Goal: Task Accomplishment & Management: Manage account settings

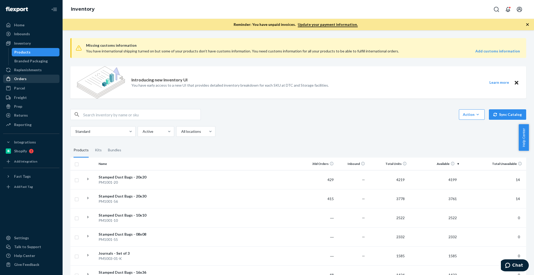
click at [27, 80] on div "Orders" at bounding box center [31, 78] width 55 height 7
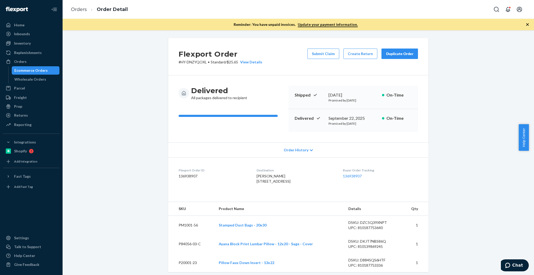
click at [189, 178] on dd "136938907" at bounding box center [214, 175] width 70 height 5
copy dd "136938907"
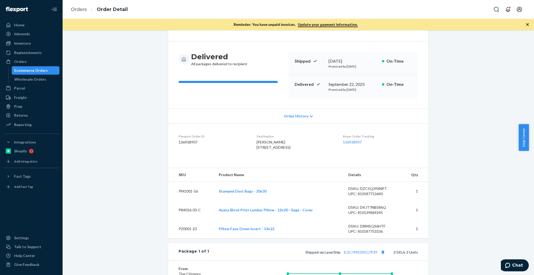
scroll to position [35, 0]
drag, startPoint x: 19, startPoint y: 37, endPoint x: 35, endPoint y: 45, distance: 18.5
click at [19, 37] on div "Inbounds" at bounding box center [31, 33] width 55 height 7
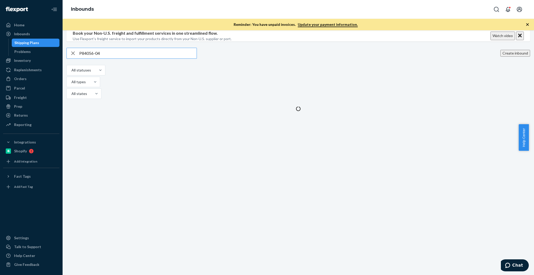
type input "P84056-04"
click at [32, 63] on div "Inventory" at bounding box center [31, 60] width 55 height 7
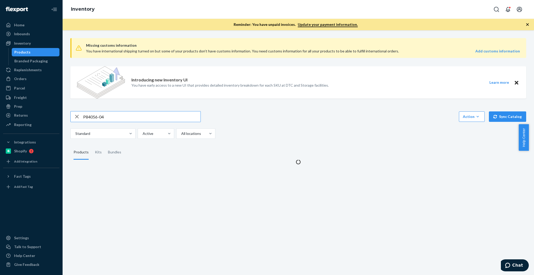
type input "P84056-04"
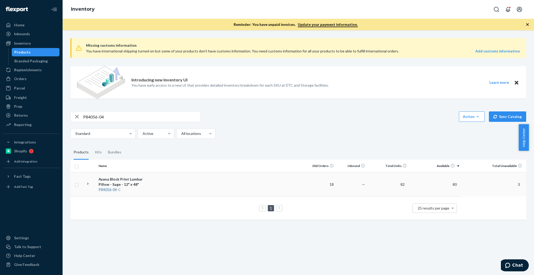
click at [101, 179] on div "Ayana Block Print Lumbar Pillow - Sage - 12" x 48"" at bounding box center [126, 182] width 55 height 10
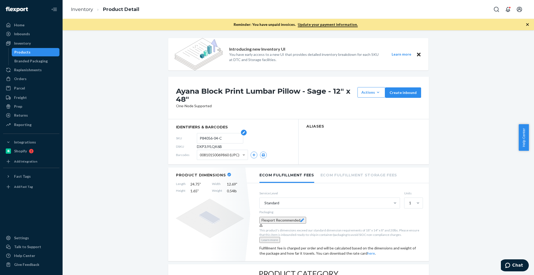
click at [207, 142] on input "P84056-04-C" at bounding box center [220, 138] width 41 height 10
click at [209, 149] on span "DXP3JYLQK6B" at bounding box center [209, 146] width 25 height 5
copy span "DXP3JYLQK6B"
drag, startPoint x: 33, startPoint y: 79, endPoint x: 55, endPoint y: 81, distance: 22.0
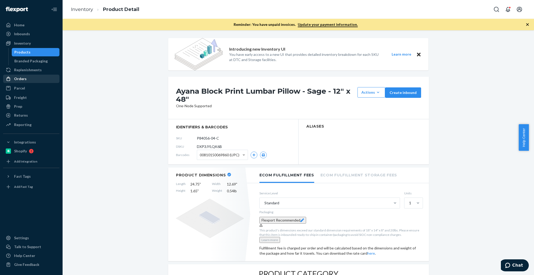
click at [33, 79] on div "Orders" at bounding box center [31, 78] width 55 height 7
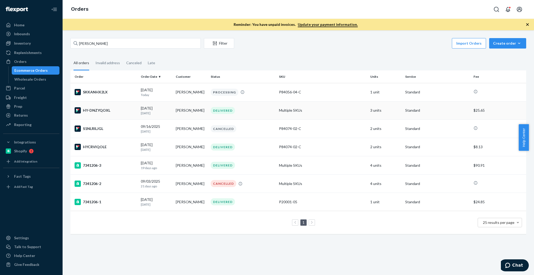
click at [93, 108] on div "HY-DNZYQOXL" at bounding box center [106, 110] width 62 height 6
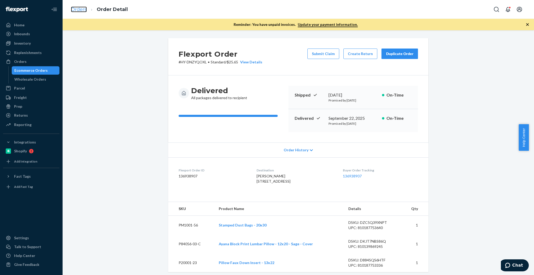
click at [80, 7] on link "Orders" at bounding box center [79, 10] width 16 height 6
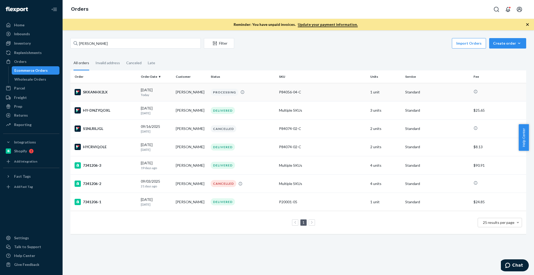
click at [116, 91] on div "SKKANHX2LX" at bounding box center [106, 92] width 62 height 6
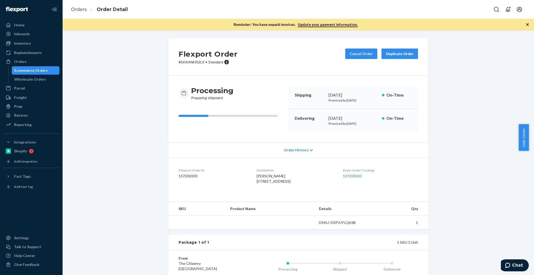
click at [187, 57] on h2 "Flexport Order" at bounding box center [208, 54] width 59 height 11
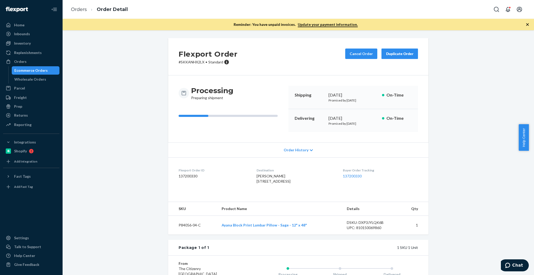
click at [190, 175] on dd "137200330" at bounding box center [214, 175] width 70 height 5
copy dd "137200330"
click at [398, 183] on div "Buyer Order Tracking 137200330" at bounding box center [380, 177] width 75 height 18
click at [466, 146] on div "Flexport Order # SKKANHX2LX • Standard Cancel Order Duplicate Order Processing …" at bounding box center [298, 189] width 464 height 303
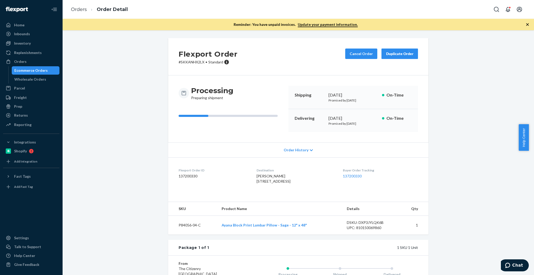
click at [53, 72] on div "Ecommerce Orders" at bounding box center [35, 70] width 47 height 7
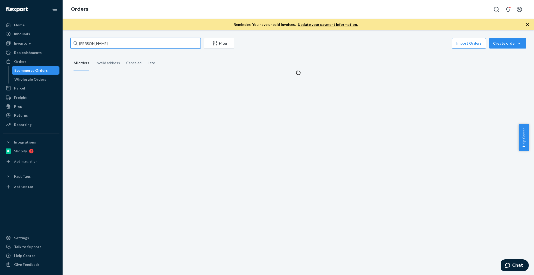
click at [103, 41] on input "Olivia Ulam" at bounding box center [135, 43] width 130 height 10
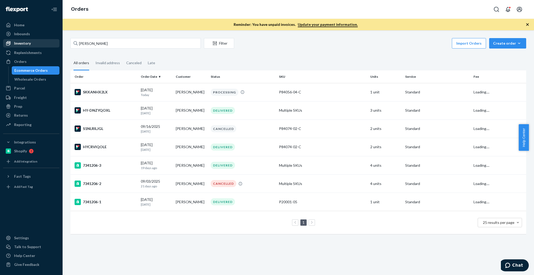
click at [26, 43] on div "Inventory" at bounding box center [22, 43] width 17 height 5
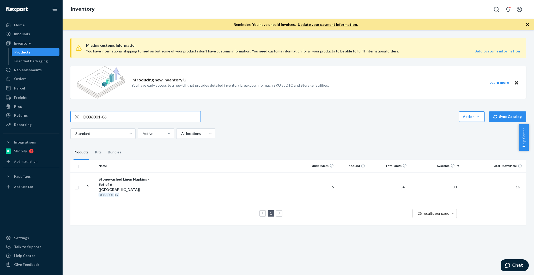
click at [172, 120] on input "D086001-06" at bounding box center [141, 116] width 117 height 10
paste input "5"
type input "D086001-05"
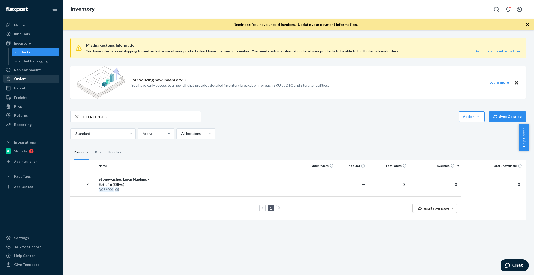
drag, startPoint x: 21, startPoint y: 78, endPoint x: 51, endPoint y: 75, distance: 29.6
click at [21, 78] on div "Orders" at bounding box center [20, 78] width 13 height 5
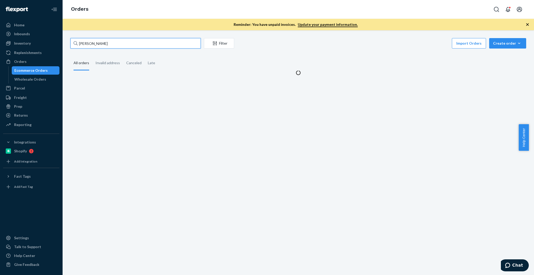
click at [110, 41] on input "Olivia Ulam" at bounding box center [135, 43] width 130 height 10
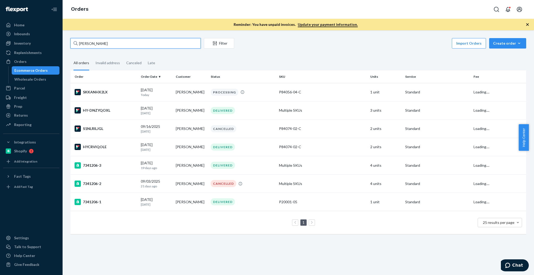
click at [110, 41] on input "Olivia Ulam" at bounding box center [135, 43] width 130 height 10
paste input "305 West 13th Street"
type input "305 West 13th Street"
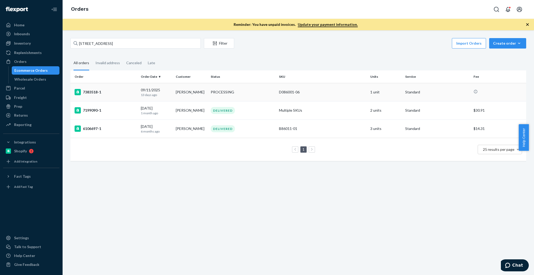
click at [113, 85] on td "7383518-1" at bounding box center [104, 92] width 68 height 18
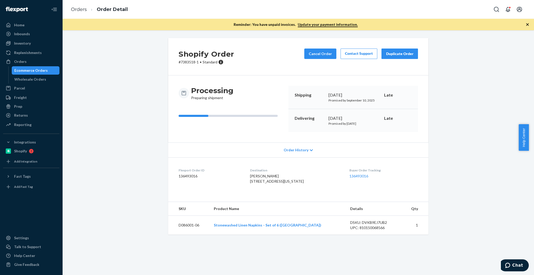
click at [485, 121] on div "Shopify Order # 7383518-1 • Standard Cancel Order Contact Support Duplicate Ord…" at bounding box center [298, 139] width 464 height 203
click at [186, 176] on dd "136493016" at bounding box center [210, 175] width 63 height 5
copy dd "136493016"
click at [514, 267] on span "Chat" at bounding box center [517, 265] width 11 height 5
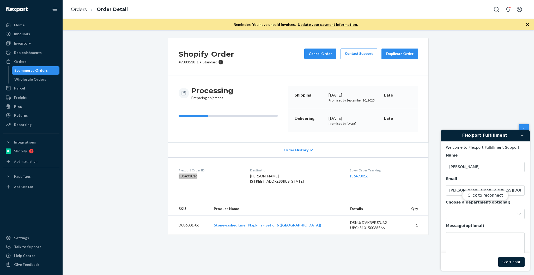
click at [490, 235] on div "Click to reconnect" at bounding box center [485, 200] width 89 height 141
click at [486, 243] on div "Click to reconnect" at bounding box center [485, 200] width 89 height 141
drag, startPoint x: 479, startPoint y: 243, endPoint x: 481, endPoint y: 228, distance: 14.7
click at [478, 236] on div "Click to reconnect" at bounding box center [485, 200] width 89 height 141
drag, startPoint x: 479, startPoint y: 201, endPoint x: 481, endPoint y: 198, distance: 3.6
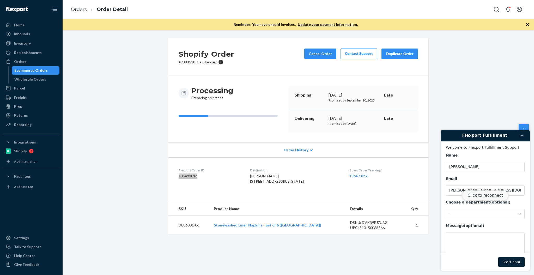
click at [479, 200] on div "Click to reconnect" at bounding box center [485, 200] width 89 height 141
click at [482, 197] on button "Click to reconnect" at bounding box center [485, 195] width 46 height 10
click at [460, 243] on textarea "Message (optional)" at bounding box center [485, 246] width 79 height 29
type textarea "P"
click at [89, 11] on li "Order Detail" at bounding box center [107, 9] width 41 height 7
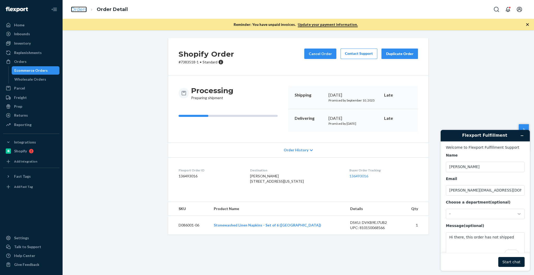
click at [84, 10] on link "Orders" at bounding box center [79, 10] width 16 height 6
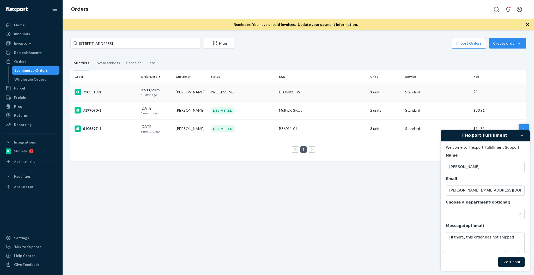
click at [123, 93] on div "7383518-1" at bounding box center [106, 92] width 62 height 6
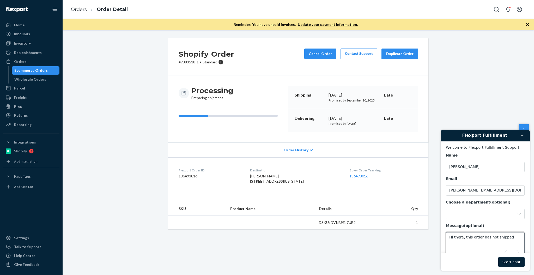
click at [520, 237] on textarea "Hi there, this order has not shipped" at bounding box center [485, 246] width 79 height 29
paste textarea "136493016"
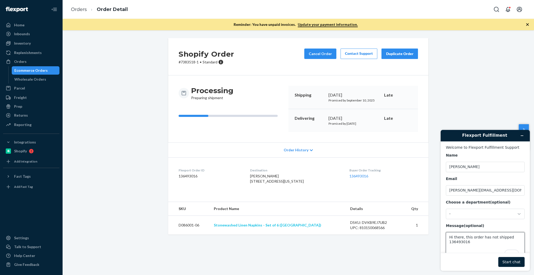
type textarea "Hi there, this order has not shipped 136493016"
click at [244, 227] on link "Stonewashed Linen Napkins - Set of 6 (Aegean)" at bounding box center [267, 225] width 107 height 4
click at [77, 8] on link "Orders" at bounding box center [79, 10] width 16 height 6
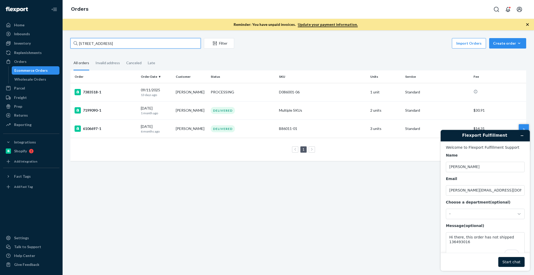
click at [111, 48] on input "305 West 13th Street" at bounding box center [135, 43] width 130 height 10
click at [111, 47] on input "305 West 13th Street" at bounding box center [135, 43] width 130 height 10
paste input "[PERSON_NAME]"
type input "[PERSON_NAME]"
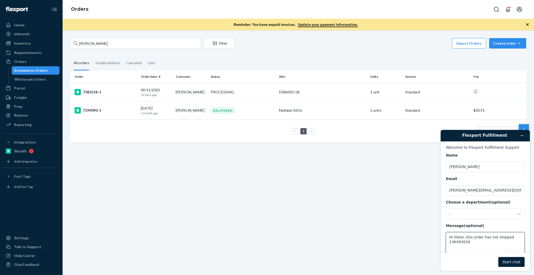
click at [503, 240] on textarea "Hi there, this order has not shipped 136493016" at bounding box center [485, 246] width 79 height 29
drag, startPoint x: 448, startPoint y: 237, endPoint x: 461, endPoint y: 239, distance: 12.7
click at [454, 239] on textarea "Hi there, this order has not shipped 136493016" at bounding box center [485, 246] width 79 height 29
type textarea "Hi there, this order has not shipped 136493016"
click at [517, 264] on button "Start chat" at bounding box center [511, 262] width 26 height 10
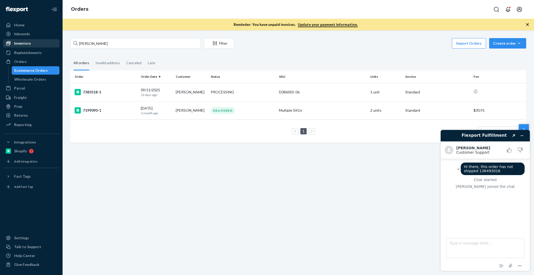
click at [32, 42] on div "Inventory" at bounding box center [31, 43] width 55 height 7
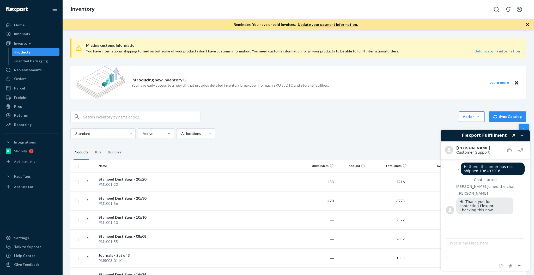
click at [162, 118] on input "text" at bounding box center [141, 116] width 117 height 10
paste input "D086001-05"
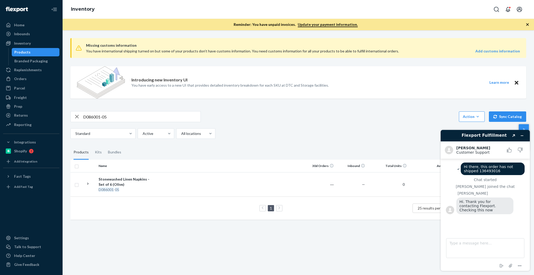
click at [173, 111] on div "D086001-05" at bounding box center [135, 116] width 130 height 11
click at [172, 111] on div "Missing customs information You have international shipping turned on but some …" at bounding box center [298, 129] width 464 height 191
click at [170, 112] on input "D086001-05" at bounding box center [141, 116] width 117 height 10
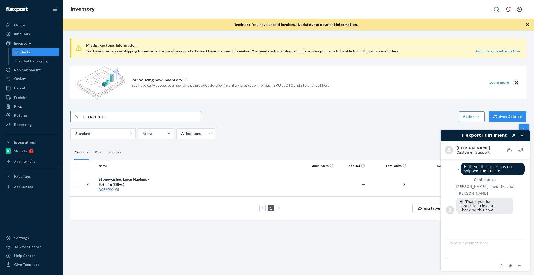
paste input "6"
type input "D086001-06"
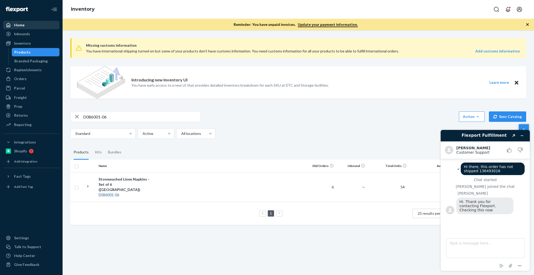
click at [29, 25] on div "Home" at bounding box center [31, 24] width 55 height 7
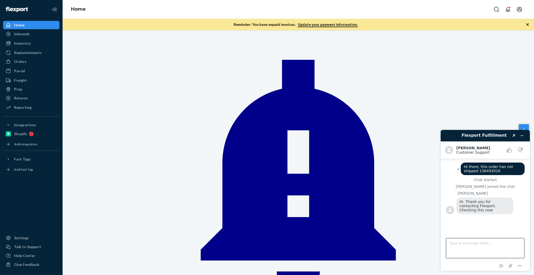
click at [474, 247] on textarea "Type a message here..." at bounding box center [485, 248] width 78 height 20
type textarea "thanks"
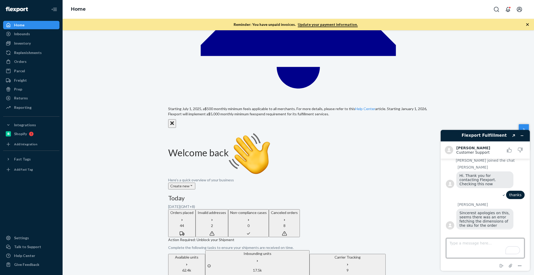
scroll to position [209, 0]
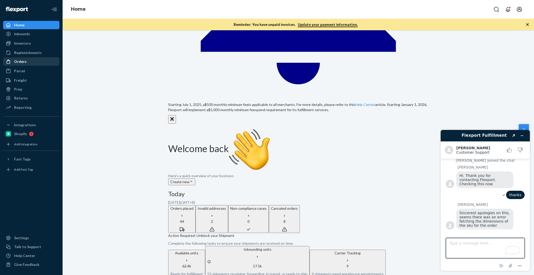
click at [24, 64] on div "Orders" at bounding box center [31, 61] width 55 height 7
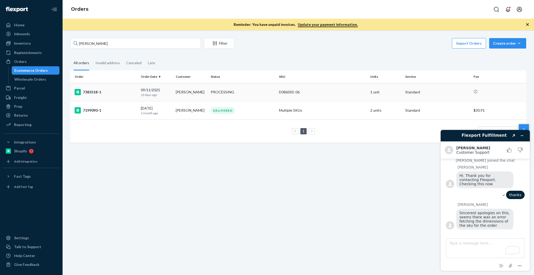
click at [125, 92] on div "7383518-1" at bounding box center [106, 92] width 62 height 6
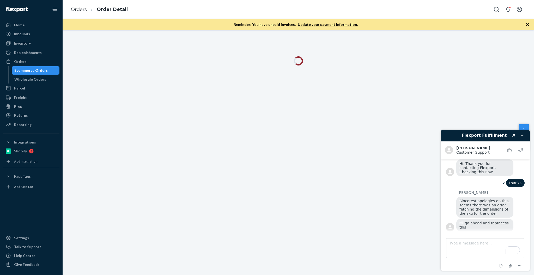
scroll to position [39, 0]
click at [494, 246] on textarea "Type a message here..." at bounding box center [485, 248] width 78 height 20
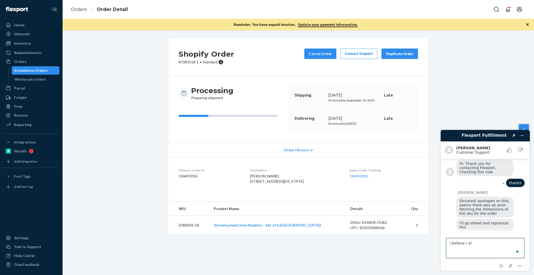
scroll to position [52, 0]
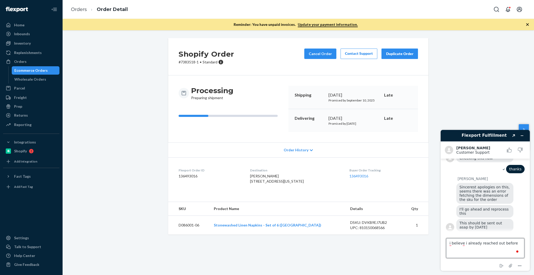
type textarea "i believe i already reached out before"
click at [485, 246] on textarea "thanks" at bounding box center [485, 248] width 78 height 20
type textarea "is it possible that i just duplicate this and cancel the current?"
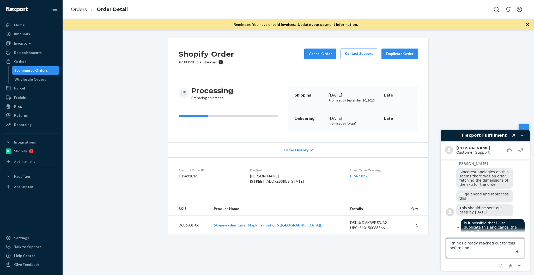
scroll to position [68, 0]
type textarea "i think I already reached out for this before and its not shipping"
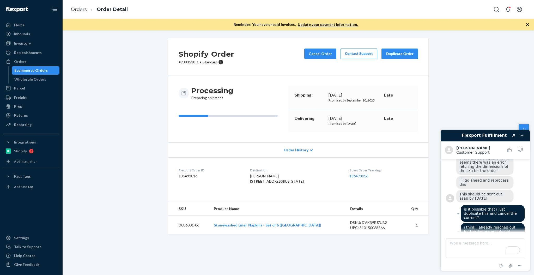
scroll to position [99, 0]
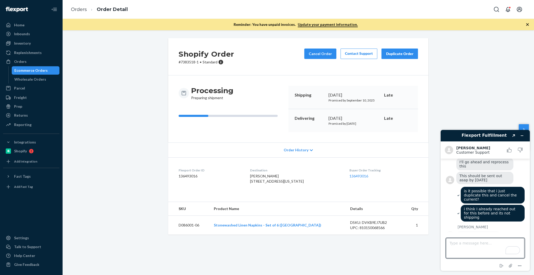
click at [400, 53] on div "Duplicate Order" at bounding box center [400, 53] width 28 height 5
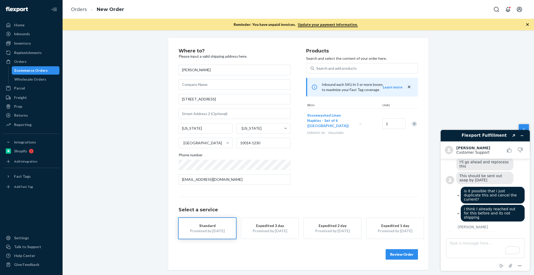
scroll to position [101, 0]
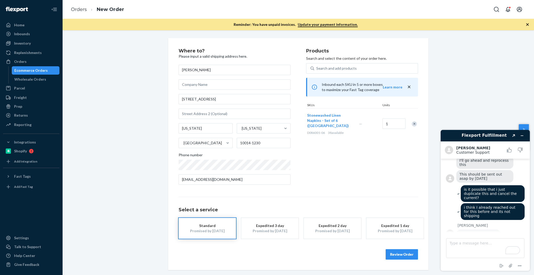
click at [405, 252] on button "Review Order" at bounding box center [402, 254] width 32 height 10
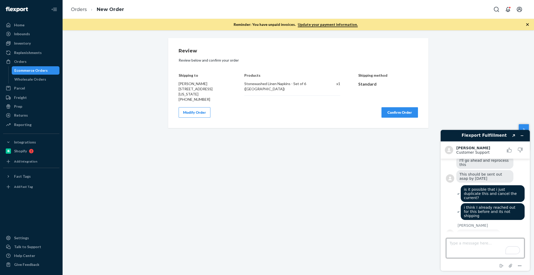
click at [485, 254] on textarea "Type a message here..." at bounding box center [485, 248] width 78 height 20
type textarea "okay thanks!"
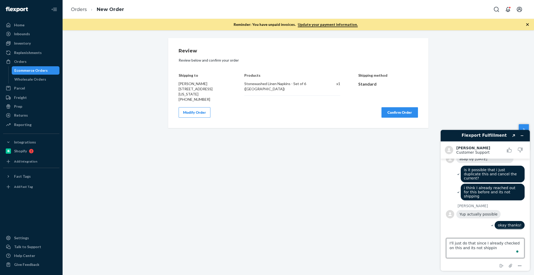
type textarea "I'll just do that since I already checked on this and its not shipping"
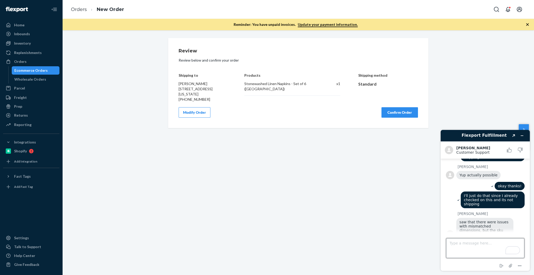
scroll to position [161, 0]
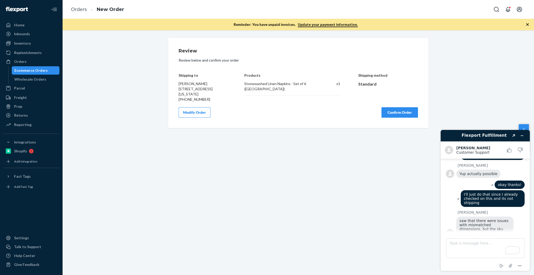
click at [392, 114] on button "Confirm Order" at bounding box center [400, 112] width 37 height 10
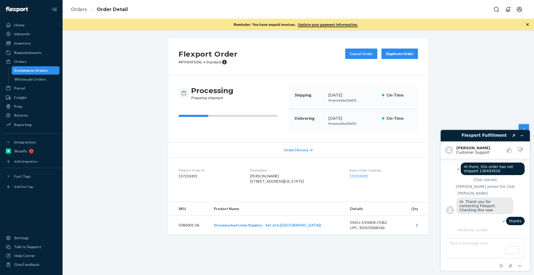
click at [474, 173] on span "Hi there, this order has not shipped 136493016" at bounding box center [489, 169] width 50 height 8
copy span "136493016"
click at [89, 13] on li "Order Detail" at bounding box center [107, 9] width 41 height 7
click at [78, 11] on link "Orders" at bounding box center [79, 10] width 16 height 6
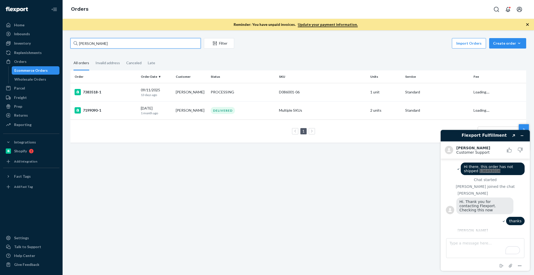
click at [128, 47] on input "[PERSON_NAME]" at bounding box center [135, 43] width 130 height 10
paste input "136493016"
type input "136493016"
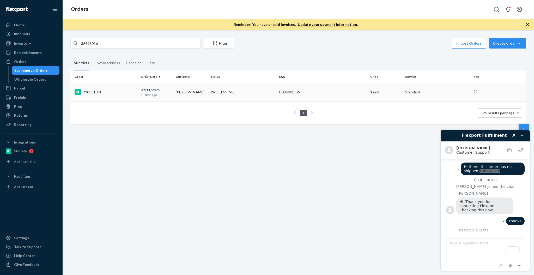
click at [131, 91] on div "7383518-1" at bounding box center [106, 92] width 62 height 6
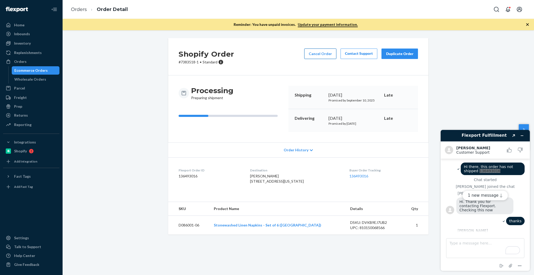
click at [324, 55] on button "Cancel Order" at bounding box center [320, 54] width 32 height 10
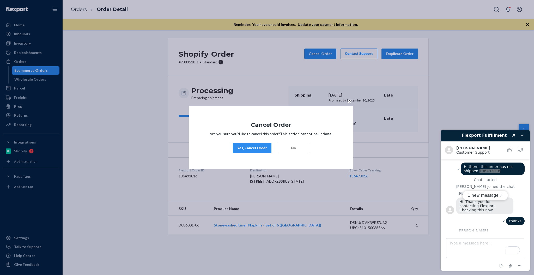
click at [260, 148] on div "Yes, Cancel Order" at bounding box center [252, 147] width 30 height 5
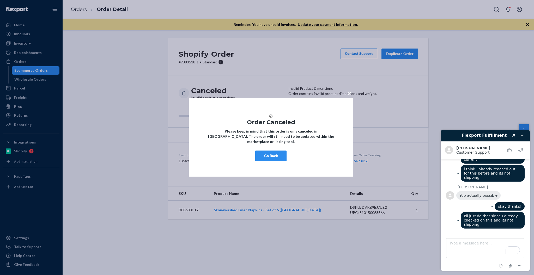
scroll to position [194, 0]
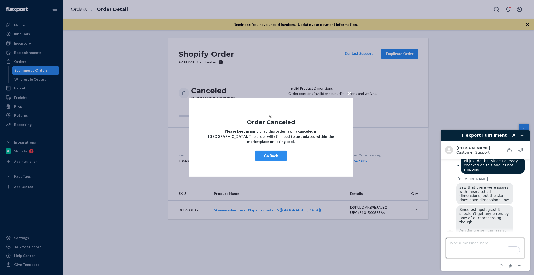
click at [473, 244] on textarea "Type a message here..." at bounding box center [485, 248] width 78 height 20
type textarea "all good!"
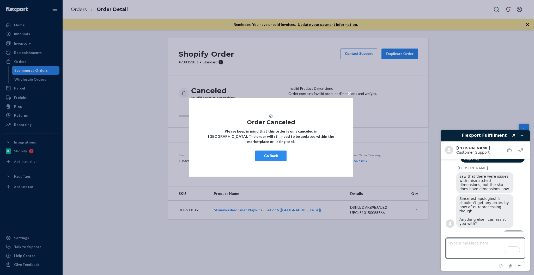
click at [281, 159] on button "Go Back" at bounding box center [270, 155] width 31 height 10
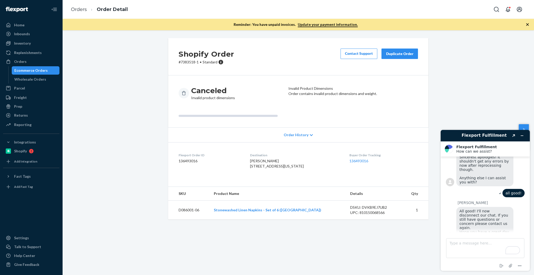
scroll to position [269, 0]
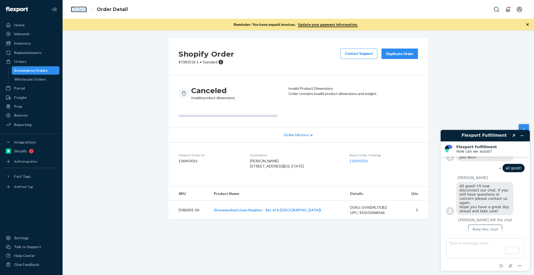
click at [81, 7] on link "Orders" at bounding box center [79, 10] width 16 height 6
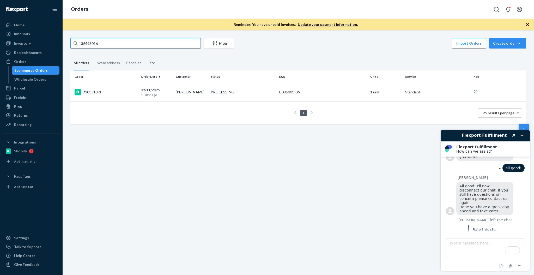
click at [100, 43] on input "136493016" at bounding box center [135, 43] width 130 height 10
paste input "[PERSON_NAME]"
type input "[PERSON_NAME]"
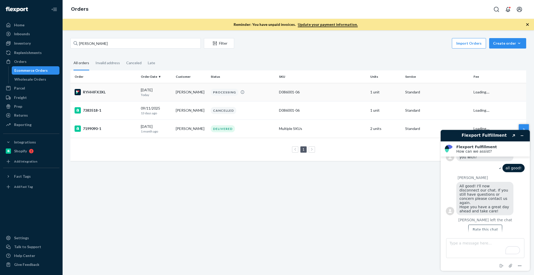
click at [89, 88] on td "RYHHIFX3XL" at bounding box center [104, 92] width 68 height 18
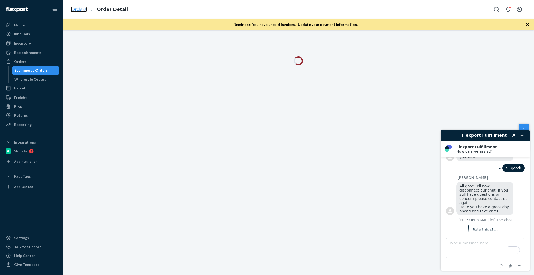
click at [84, 9] on link "Orders" at bounding box center [79, 10] width 16 height 6
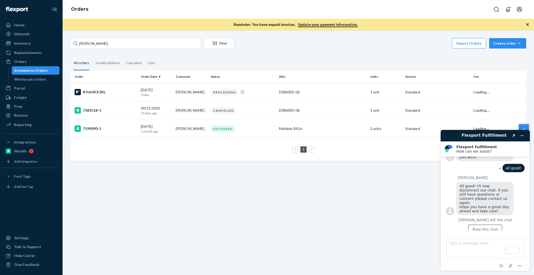
click at [89, 81] on th "Order" at bounding box center [104, 76] width 68 height 13
click at [91, 89] on div "RYHHIFX3XL" at bounding box center [106, 92] width 62 height 6
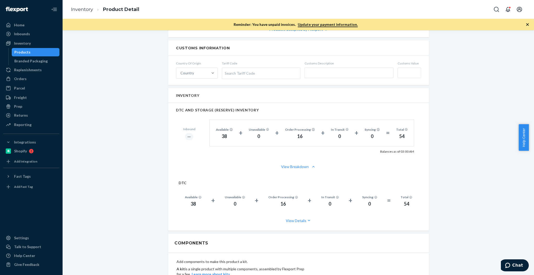
scroll to position [278, 0]
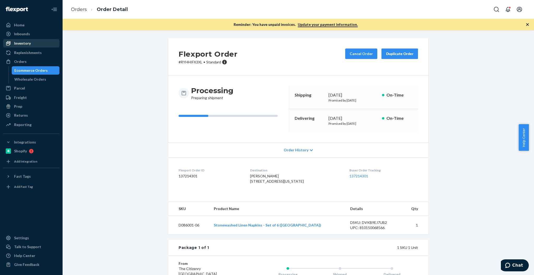
click at [36, 46] on div "Inventory" at bounding box center [31, 43] width 55 height 7
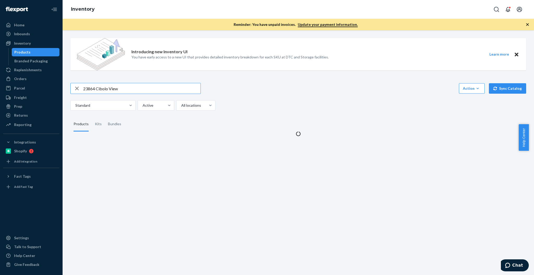
type input "23864 Cibolo View"
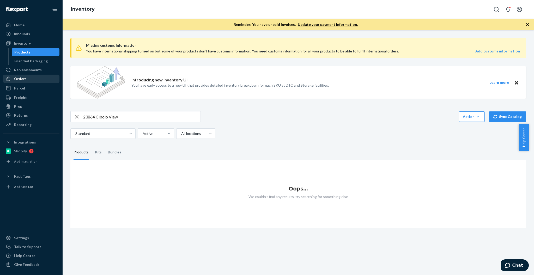
click at [29, 80] on div "Orders" at bounding box center [31, 78] width 55 height 7
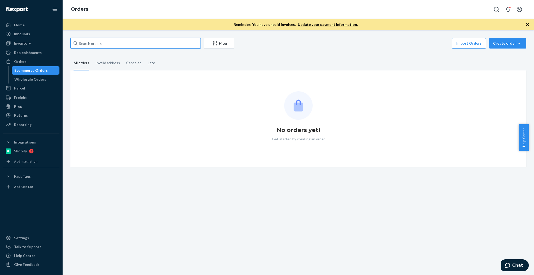
click at [98, 41] on input "text" at bounding box center [135, 43] width 130 height 10
paste input "23864 Cibolo View"
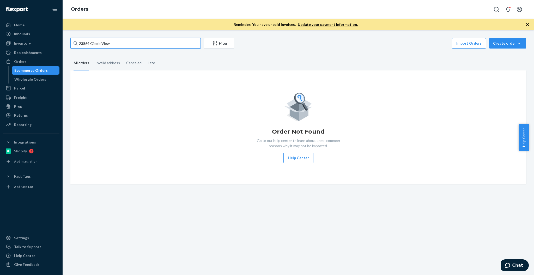
click at [92, 45] on input "23864 Cibolo View" at bounding box center [135, 43] width 130 height 10
paste input "Kaitlyn Hagerman"
type input "Kaitlyn Hagerman"
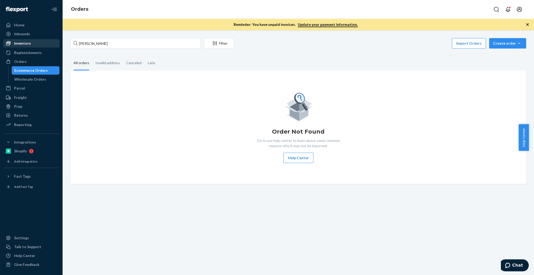
click at [36, 44] on div "Inventory" at bounding box center [31, 43] width 55 height 7
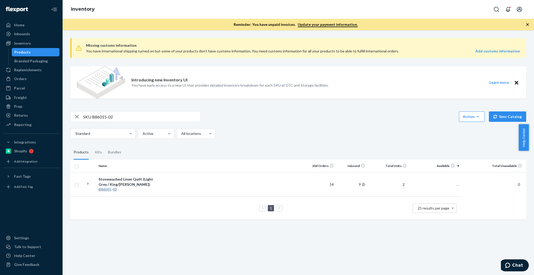
click at [89, 112] on input "SKU B86015-02" at bounding box center [141, 116] width 117 height 10
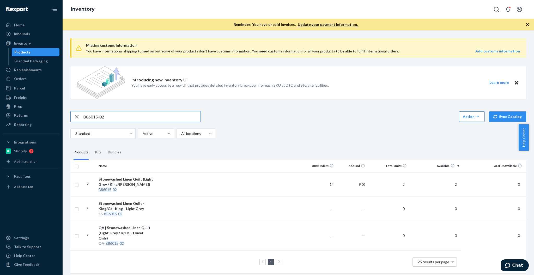
click at [106, 114] on input "B86015-02" at bounding box center [141, 116] width 117 height 10
paste input "SKU B86012-27"
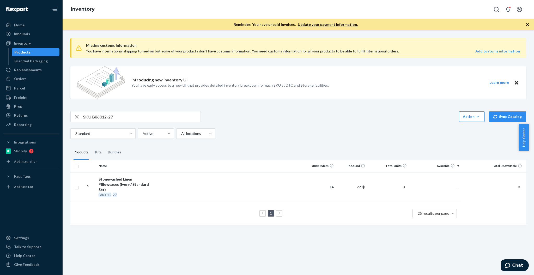
click at [89, 118] on input "SKU B86012-27" at bounding box center [141, 116] width 117 height 10
click at [89, 117] on input "SKU B86012-27" at bounding box center [141, 116] width 117 height 10
click at [156, 106] on div "Missing customs information You have international shipping turned on but some …" at bounding box center [298, 132] width 464 height 196
click at [153, 112] on input "B86012-27" at bounding box center [141, 116] width 117 height 10
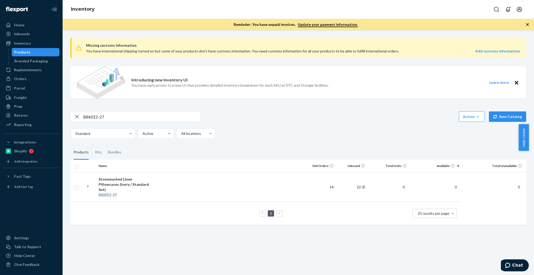
click at [153, 112] on input "B86012-27" at bounding box center [141, 116] width 117 height 10
paste input "0"
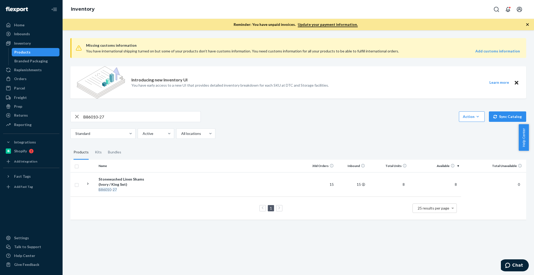
drag, startPoint x: 178, startPoint y: 124, endPoint x: 186, endPoint y: 117, distance: 10.5
click at [178, 124] on div "B86010-27 Action Create product Create kit or bundle Bulk create products Bulk …" at bounding box center [298, 125] width 456 height 28
click at [186, 117] on input "B86010-27" at bounding box center [141, 116] width 117 height 10
click at [185, 118] on input "B86010-27" at bounding box center [141, 116] width 117 height 10
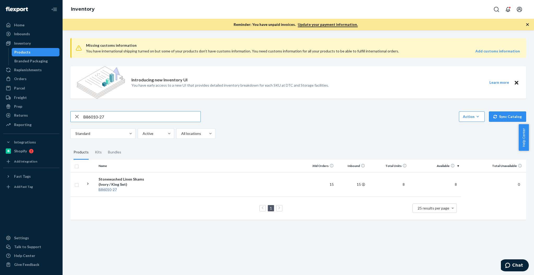
paste input "9"
click at [119, 120] on input "B86019-27" at bounding box center [141, 116] width 117 height 10
paste input "0"
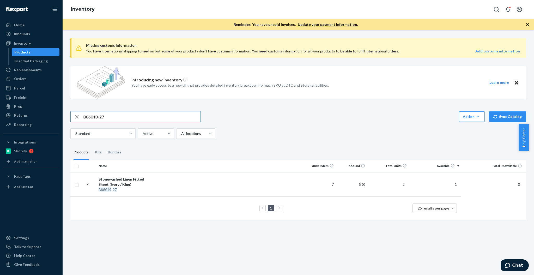
type input "B86010-27"
click at [18, 77] on div "Orders" at bounding box center [20, 78] width 13 height 5
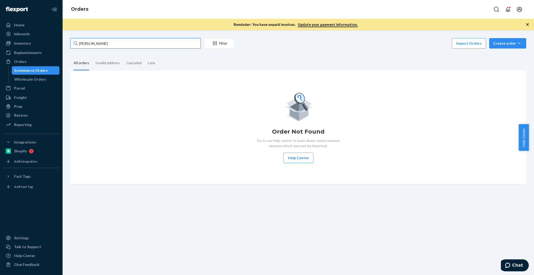
click at [146, 47] on input "Kaitlyn Hagerman" at bounding box center [135, 43] width 130 height 10
paste input "Amanda Widis"
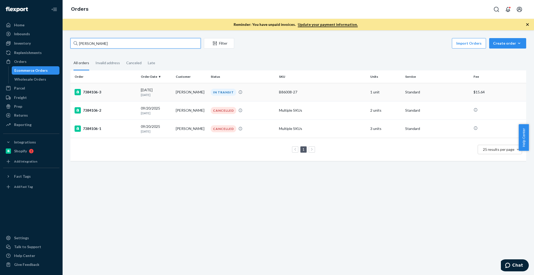
type input "Amanda Widis"
click at [116, 92] on div "7384106-3" at bounding box center [106, 92] width 62 height 6
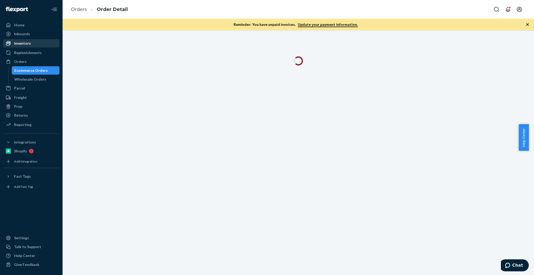
click at [24, 44] on div "Inventory" at bounding box center [22, 43] width 17 height 5
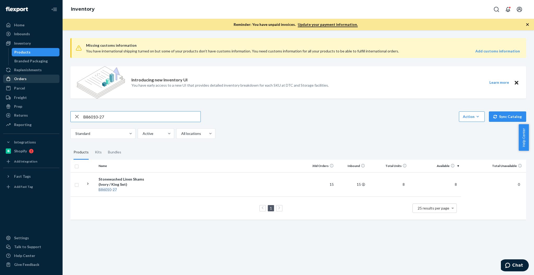
click at [40, 77] on div "Orders" at bounding box center [31, 78] width 55 height 7
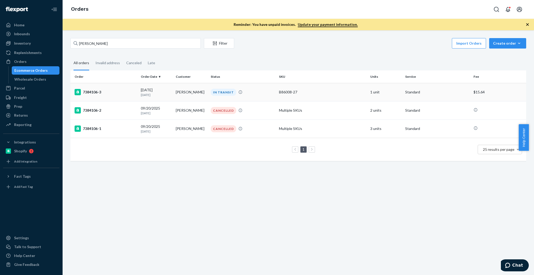
click at [128, 98] on td "7384106-3" at bounding box center [104, 92] width 68 height 18
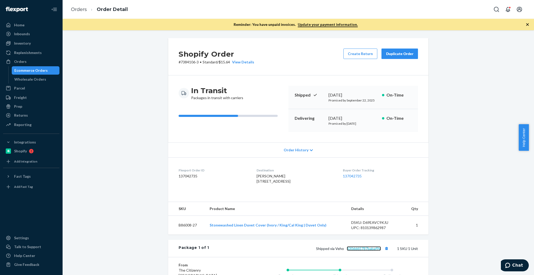
click at [358, 251] on link "630dd65787babaf9e" at bounding box center [364, 248] width 34 height 4
click at [31, 68] on div "Ecommerce Orders" at bounding box center [30, 70] width 33 height 5
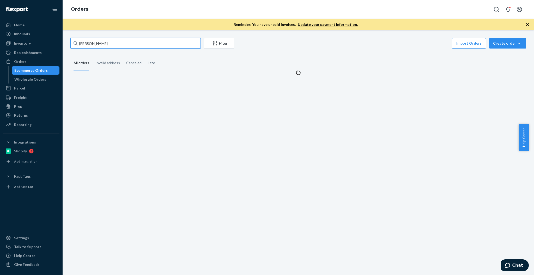
click at [147, 42] on input "Amanda Widis" at bounding box center [135, 43] width 130 height 10
paste input "137200360"
type input "137200360"
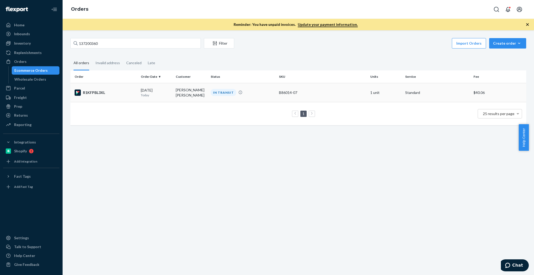
click at [132, 89] on div "R1KFPBL3XL" at bounding box center [106, 92] width 62 height 6
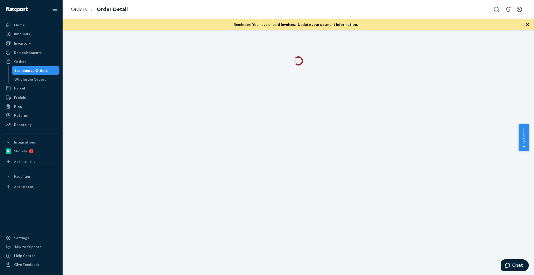
click at [113, 92] on div at bounding box center [298, 152] width 471 height 245
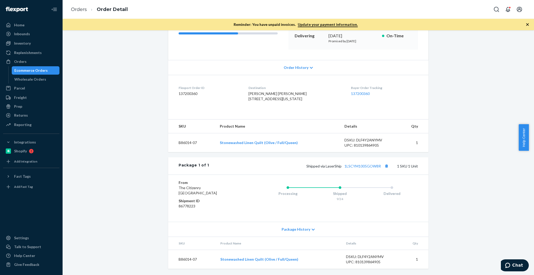
scroll to position [93, 0]
click at [468, 129] on div "Flexport Order # R1KFPBL3XL • Standard / $40.06 View Details Create Return Dupl…" at bounding box center [298, 115] width 464 height 319
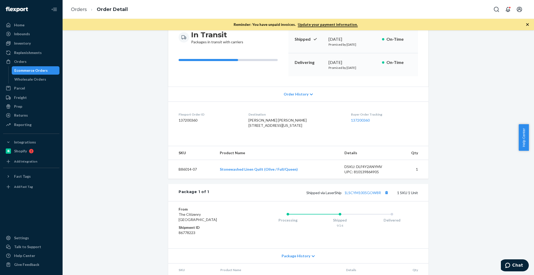
scroll to position [58, 0]
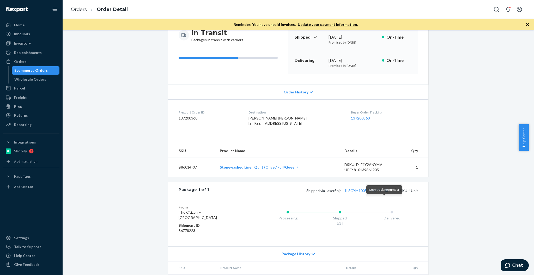
click at [383, 194] on button "Copy tracking number" at bounding box center [386, 190] width 7 height 7
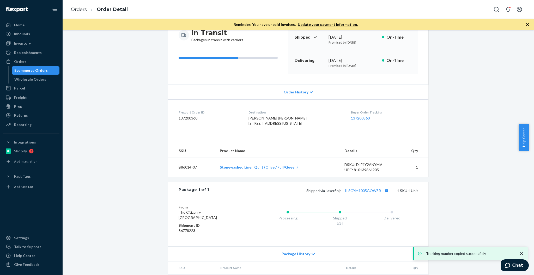
click at [35, 70] on div "Ecommerce Orders" at bounding box center [30, 70] width 33 height 5
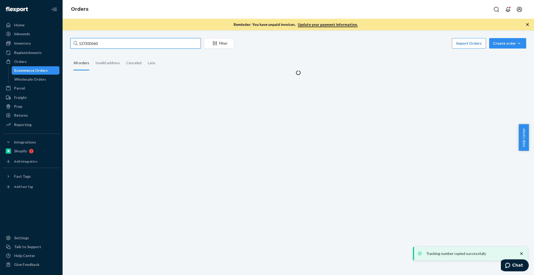
click at [118, 43] on input "137200360" at bounding box center [135, 43] width 130 height 10
paste input "B86012-19"
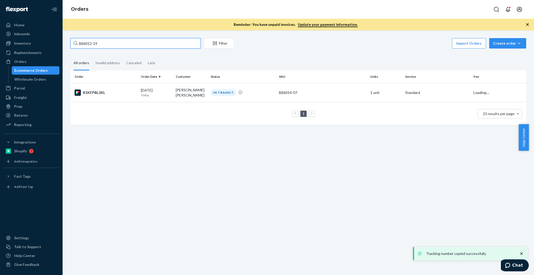
type input "B86012-19"
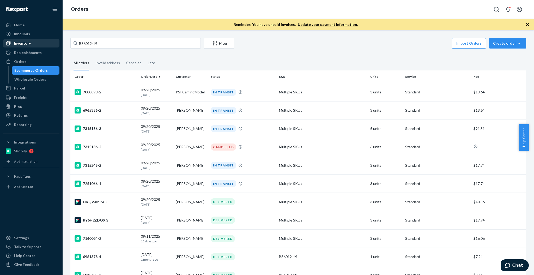
click at [53, 42] on div "Inventory" at bounding box center [31, 43] width 55 height 7
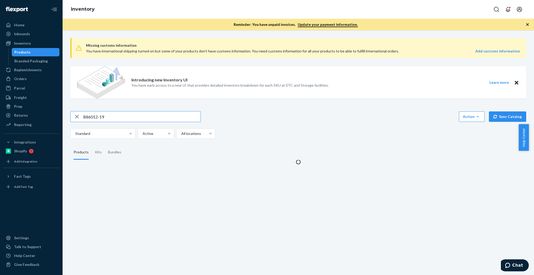
type input "B86012-19"
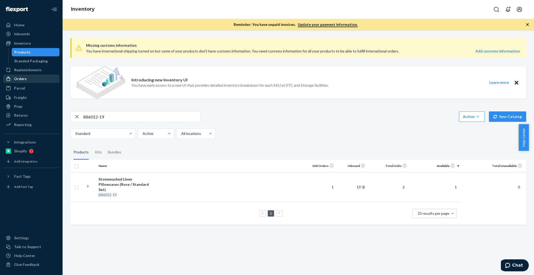
click at [31, 81] on div "Orders" at bounding box center [31, 78] width 55 height 7
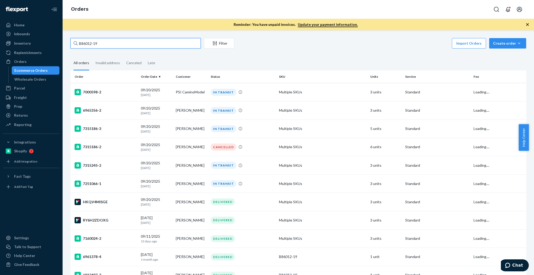
click at [113, 45] on input "B86012-19" at bounding box center [135, 43] width 130 height 10
paste input "Alla Shapiro"
click at [113, 45] on input "Alla Shapiro" at bounding box center [135, 43] width 130 height 10
type input "Alla Shapiro"
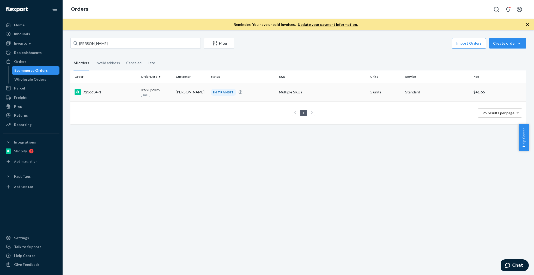
click at [98, 85] on td "7236634-1" at bounding box center [104, 92] width 68 height 18
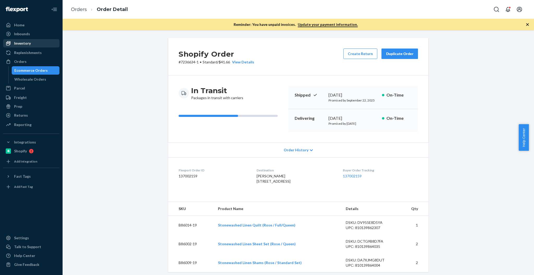
click at [39, 45] on div "Inventory" at bounding box center [31, 43] width 55 height 7
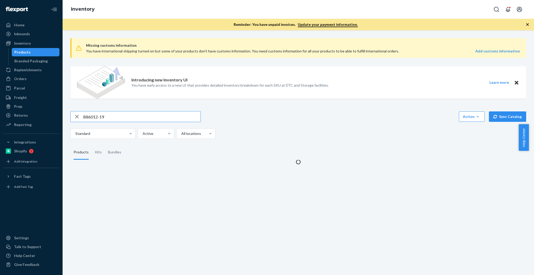
click at [117, 117] on input "B86012-19" at bounding box center [141, 116] width 117 height 10
click at [117, 117] on input "SKU R93046-08" at bounding box center [141, 116] width 117 height 10
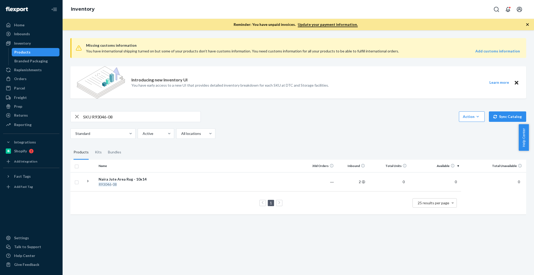
click at [89, 118] on input "SKU R93046-08" at bounding box center [141, 116] width 117 height 10
type input "R93046-08"
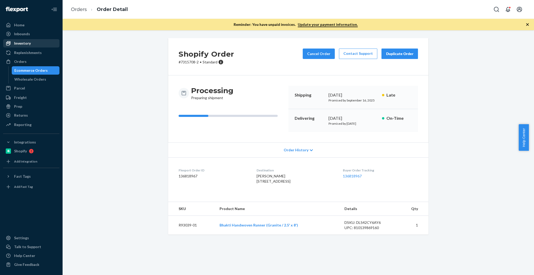
drag, startPoint x: 47, startPoint y: 45, endPoint x: 52, endPoint y: 46, distance: 4.9
click at [47, 45] on div "Inventory" at bounding box center [31, 43] width 55 height 7
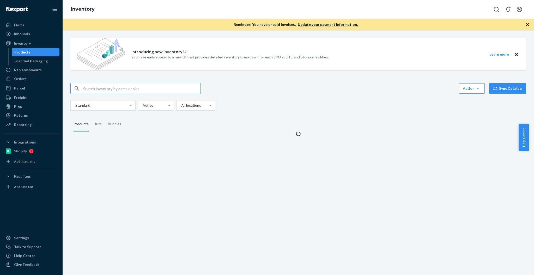
click at [174, 92] on input "text" at bounding box center [141, 88] width 117 height 10
type input "R93005-01"
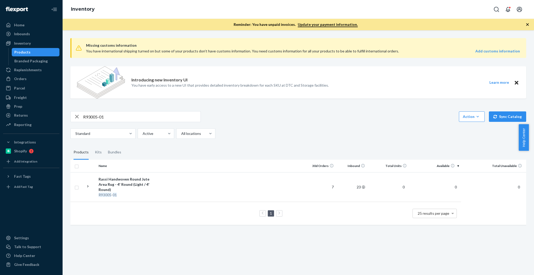
click at [104, 118] on input "R93005-01" at bounding box center [141, 116] width 117 height 10
click at [43, 83] on link "Orders" at bounding box center [31, 79] width 56 height 8
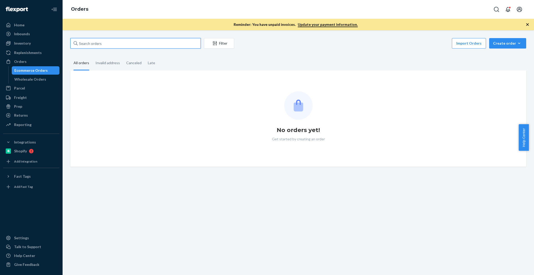
click at [122, 41] on input "text" at bounding box center [135, 43] width 130 height 10
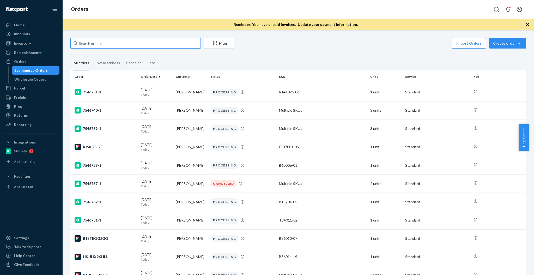
click at [122, 41] on input "text" at bounding box center [135, 43] width 130 height 10
paste input "137148907"
type input "137148907"
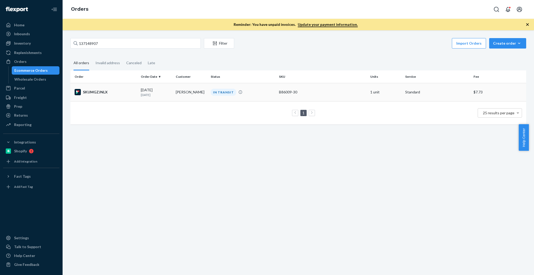
click at [119, 88] on td "SKUMGZJNLX" at bounding box center [104, 92] width 68 height 18
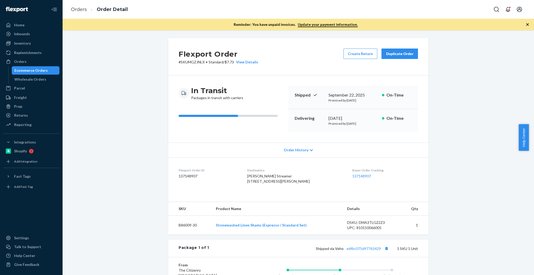
click at [30, 70] on div "Ecommerce Orders" at bounding box center [30, 70] width 33 height 5
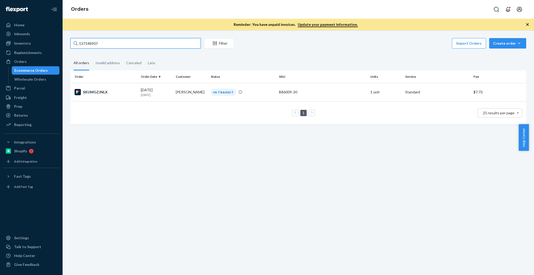
click at [161, 45] on input "137148907" at bounding box center [135, 43] width 130 height 10
paste input "Carol Streamer"
type input "Carol Streamer"
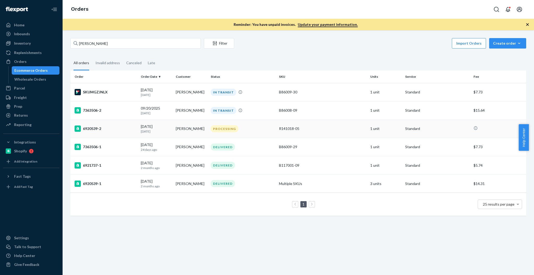
click at [103, 129] on div "6920539-2" at bounding box center [106, 128] width 62 height 6
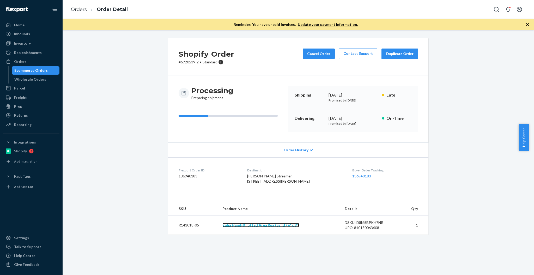
click at [257, 227] on link "Zaha Hand-Knotted Area Rug (Sand / 6' x 9')" at bounding box center [260, 225] width 77 height 4
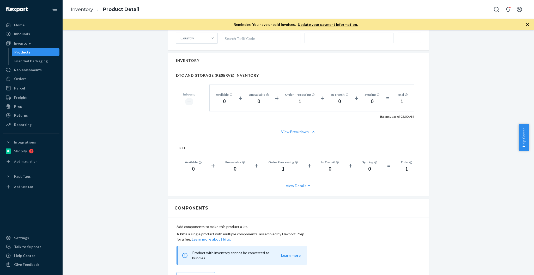
scroll to position [313, 0]
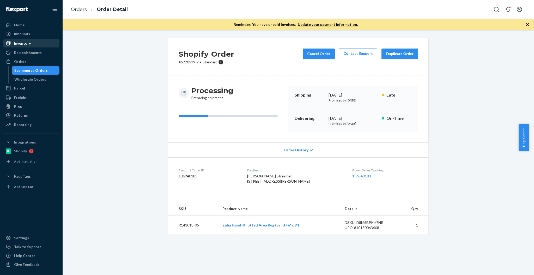
click at [31, 46] on div "Inventory" at bounding box center [31, 43] width 55 height 7
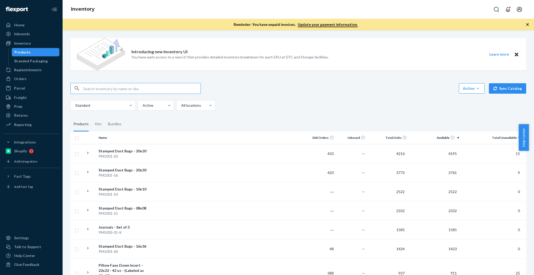
click at [140, 89] on input "text" at bounding box center [141, 88] width 117 height 10
paste input "P84013-01"
type input "P84013-01"
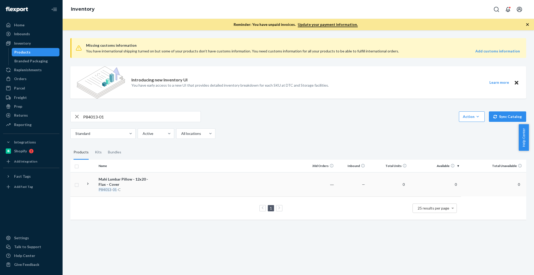
click at [103, 188] on em "P84013" at bounding box center [105, 189] width 13 height 4
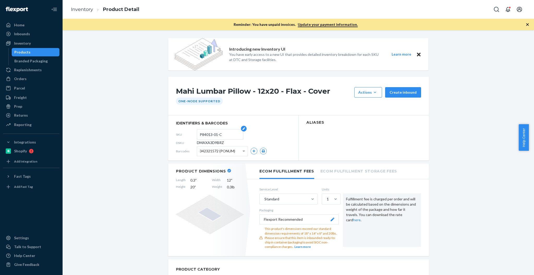
click at [209, 135] on input "P84013-01-C" at bounding box center [220, 134] width 41 height 10
click at [209, 136] on input "P84013-01-C" at bounding box center [220, 134] width 41 height 10
